Goal: Transaction & Acquisition: Download file/media

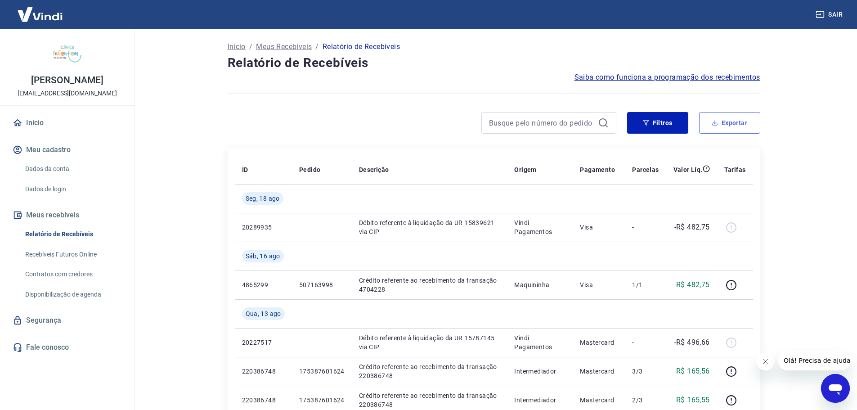
click at [713, 125] on icon "button" at bounding box center [715, 124] width 5 height 2
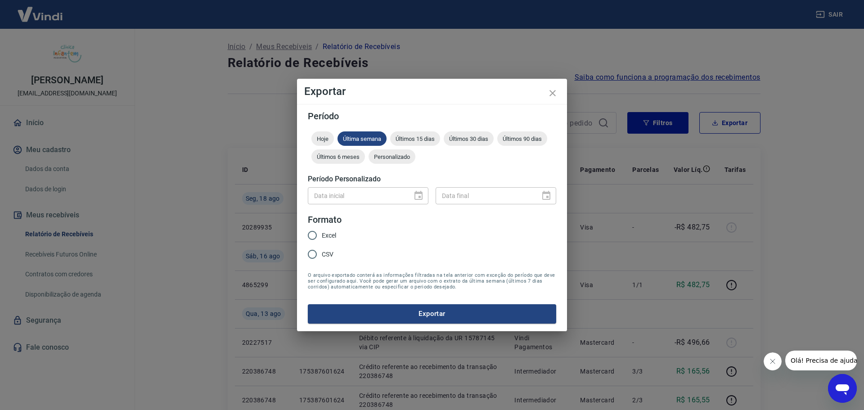
click at [415, 195] on div "Data inicial" at bounding box center [368, 195] width 121 height 17
click at [421, 197] on div "Data inicial" at bounding box center [368, 195] width 121 height 17
click at [324, 235] on span "Excel" at bounding box center [329, 235] width 14 height 9
click at [322, 235] on input "Excel" at bounding box center [312, 235] width 19 height 19
radio input "true"
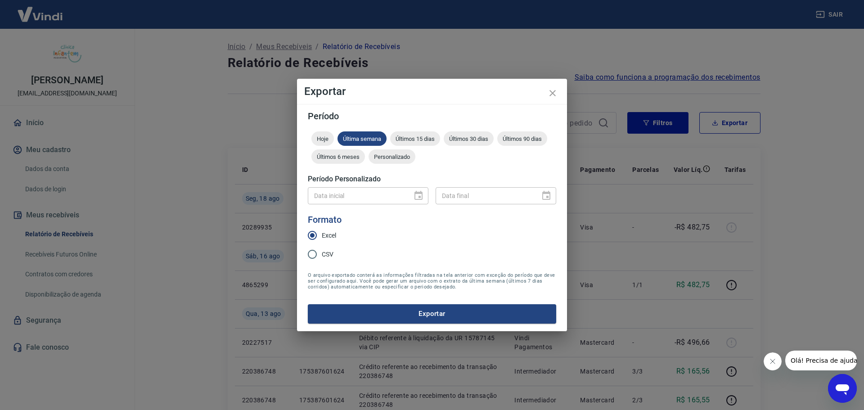
click at [423, 194] on div "Data inicial" at bounding box center [368, 195] width 121 height 17
click at [395, 156] on span "Personalizado" at bounding box center [392, 156] width 47 height 7
click at [413, 199] on button "Choose date" at bounding box center [419, 196] width 18 height 18
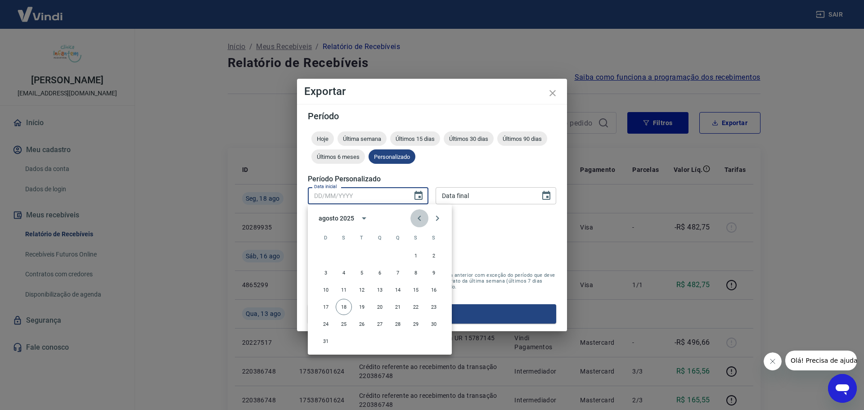
click at [419, 217] on icon "Previous month" at bounding box center [419, 218] width 3 height 5
click at [365, 254] on button "1" at bounding box center [362, 256] width 16 height 16
type input "01/07/2025"
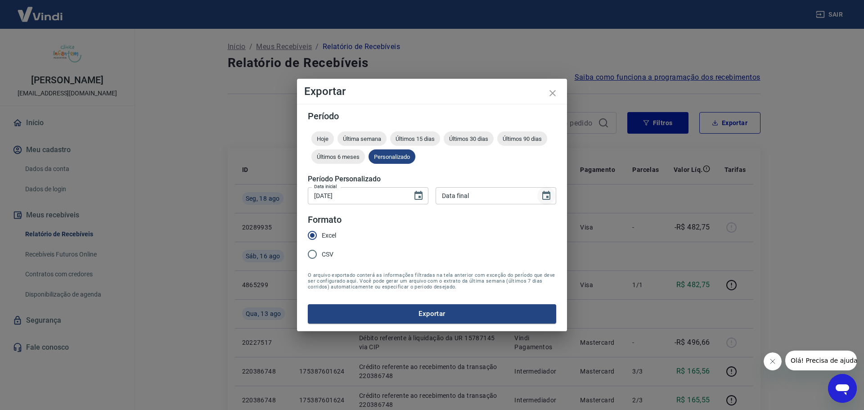
click at [551, 195] on icon "Choose date" at bounding box center [546, 195] width 11 height 11
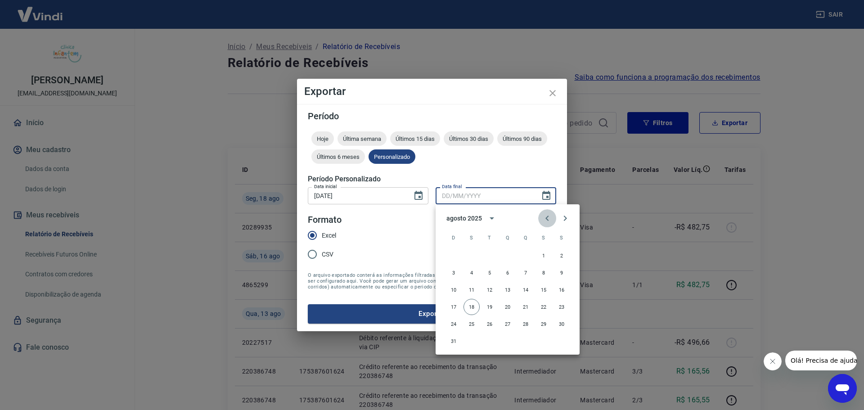
click at [550, 221] on icon "Previous month" at bounding box center [547, 218] width 11 height 11
click at [521, 329] on button "31" at bounding box center [526, 324] width 16 height 16
type input "31/07/2025"
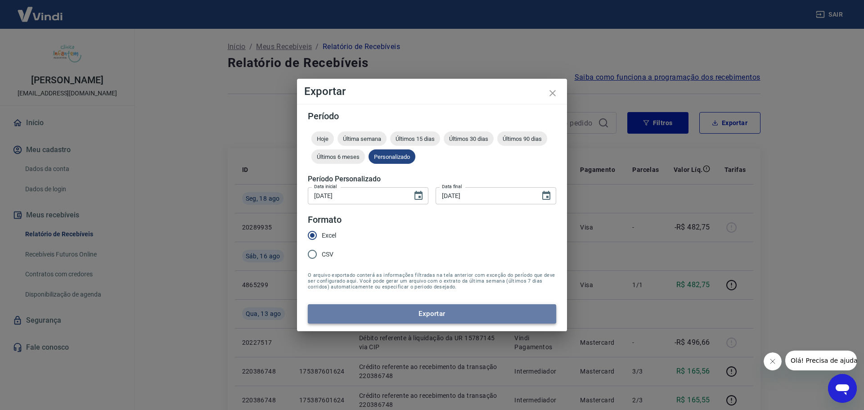
click at [436, 314] on button "Exportar" at bounding box center [432, 313] width 248 height 19
